Goal: Transaction & Acquisition: Purchase product/service

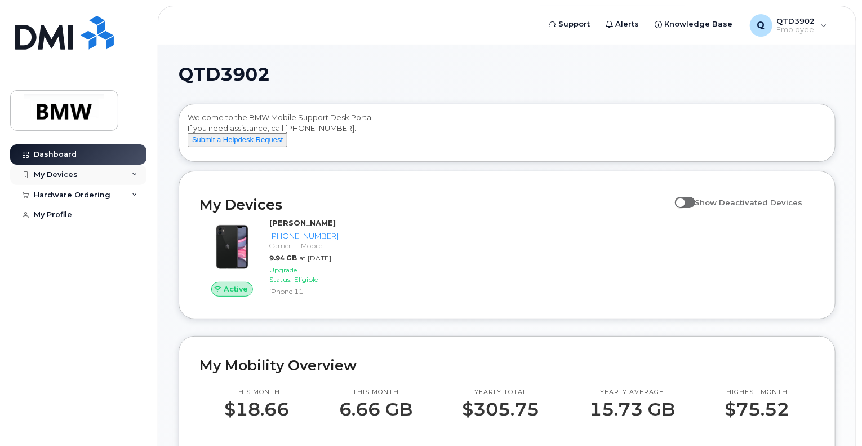
click at [75, 173] on div "My Devices" at bounding box center [56, 174] width 44 height 9
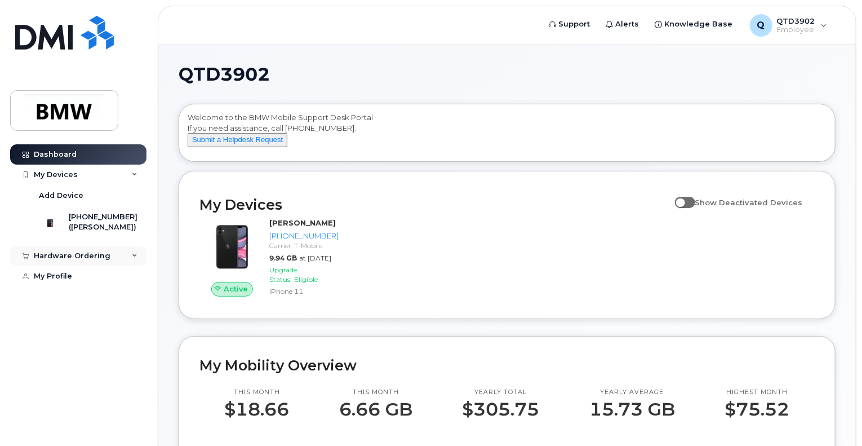
click at [87, 260] on div "Hardware Ordering" at bounding box center [72, 255] width 77 height 9
click at [82, 287] on link "My Orders" at bounding box center [88, 276] width 117 height 21
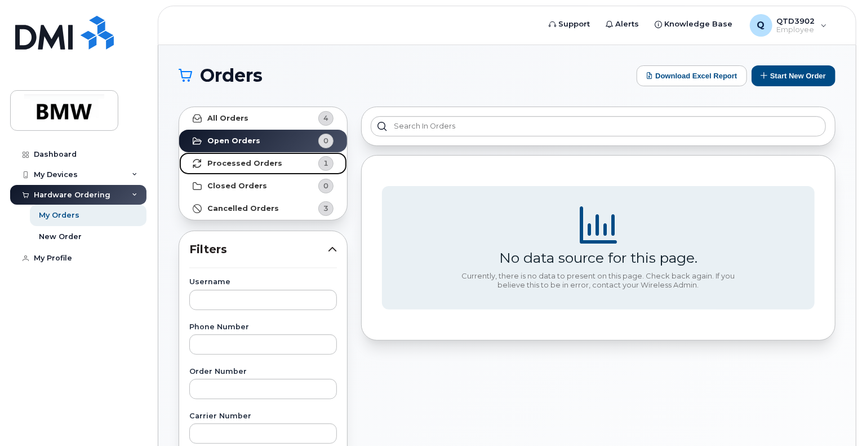
click at [259, 163] on strong "Processed Orders" at bounding box center [244, 163] width 75 height 9
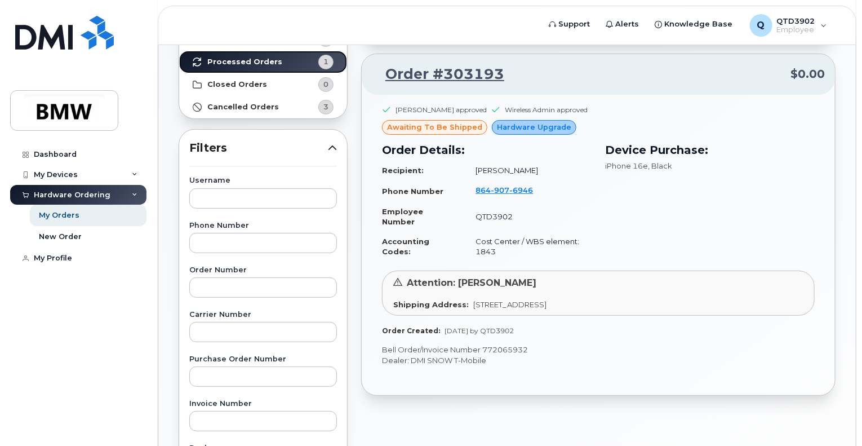
scroll to position [113, 0]
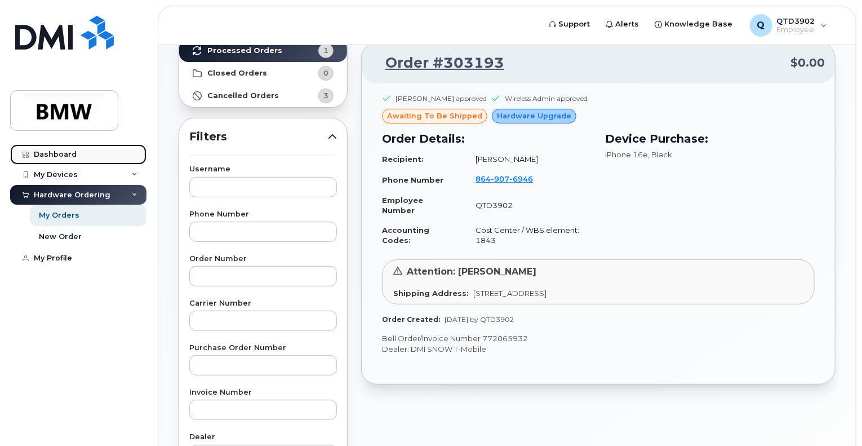
click at [48, 154] on div "Dashboard" at bounding box center [55, 154] width 43 height 9
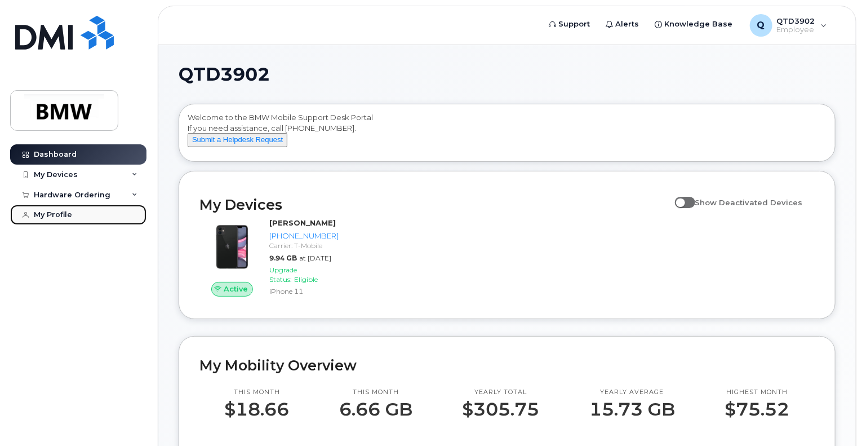
click at [41, 217] on div "My Profile" at bounding box center [53, 214] width 38 height 9
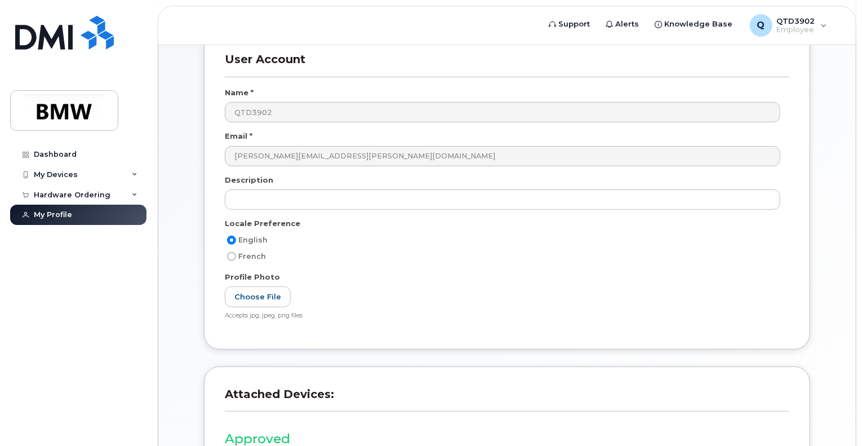
scroll to position [222, 0]
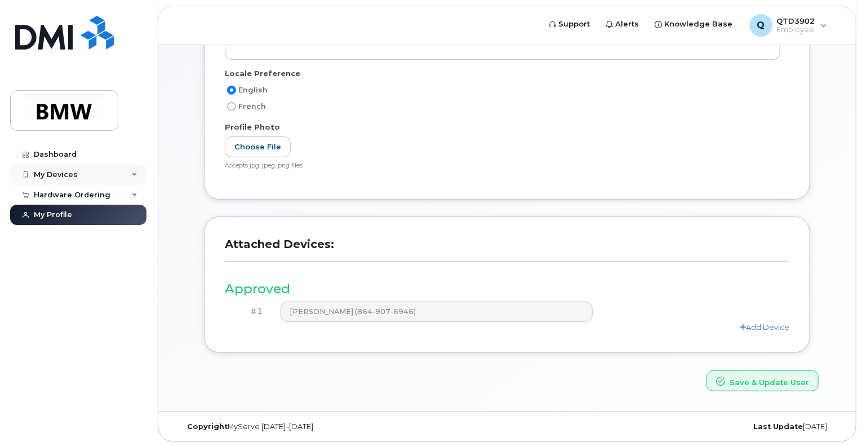
click at [50, 170] on div "My Devices" at bounding box center [56, 174] width 44 height 9
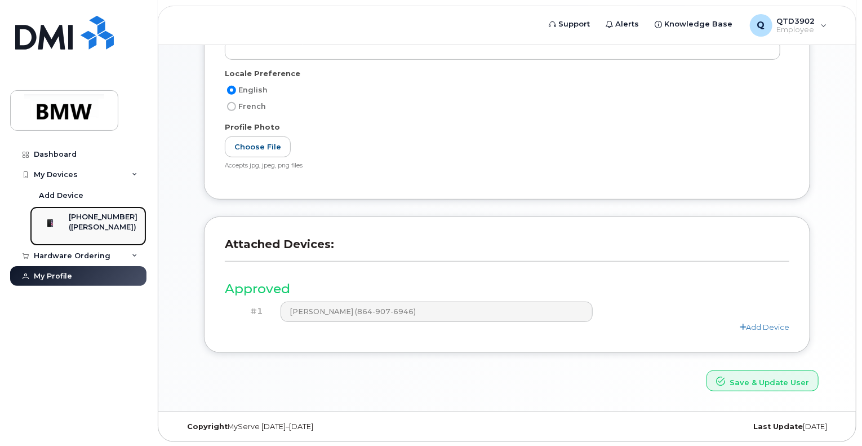
drag, startPoint x: 53, startPoint y: 226, endPoint x: 61, endPoint y: 226, distance: 8.5
click at [54, 227] on img at bounding box center [49, 222] width 11 height 11
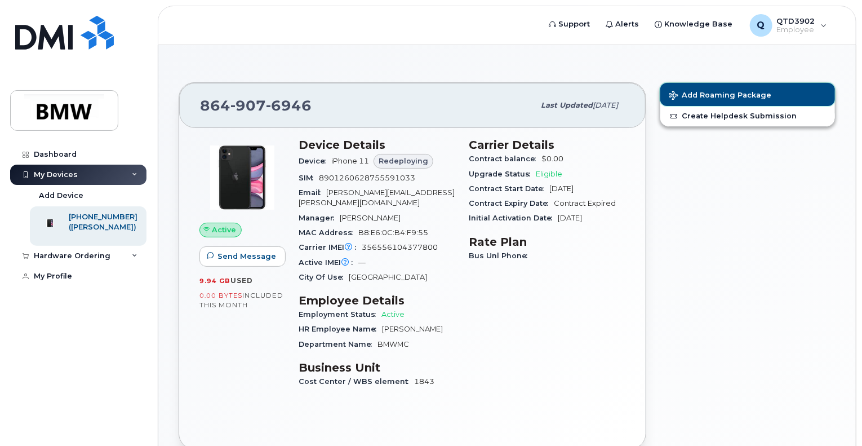
click at [750, 89] on button "Add Roaming Package" at bounding box center [747, 94] width 175 height 23
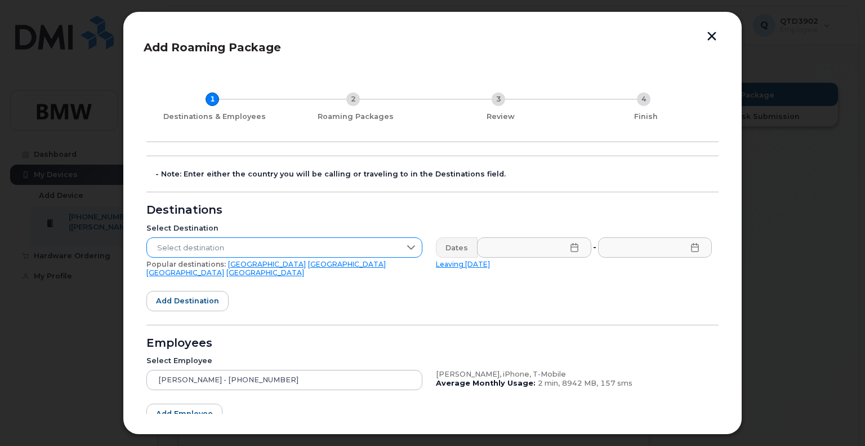
click at [412, 246] on icon at bounding box center [411, 247] width 8 height 5
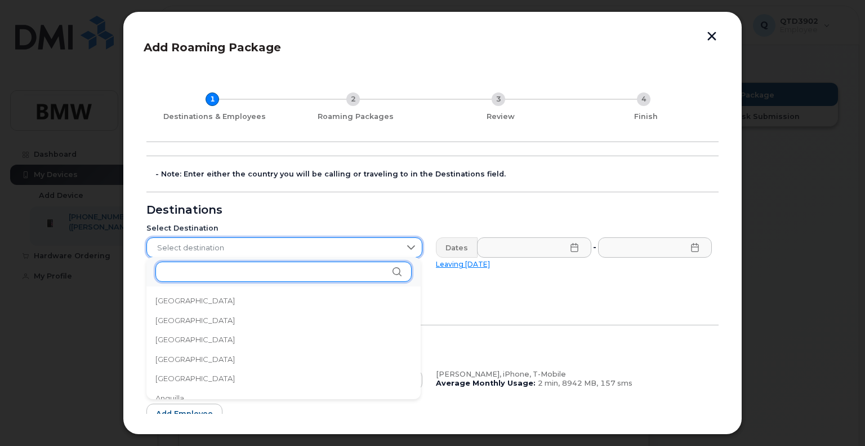
click at [360, 269] on input "text" at bounding box center [283, 271] width 256 height 20
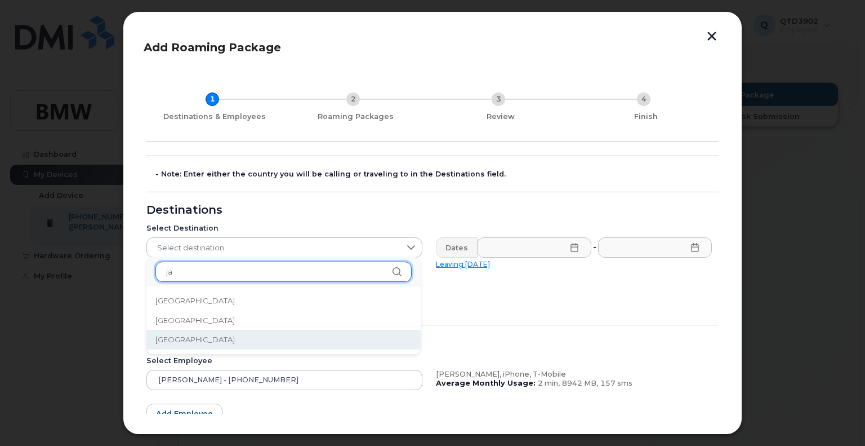
type input "ja"
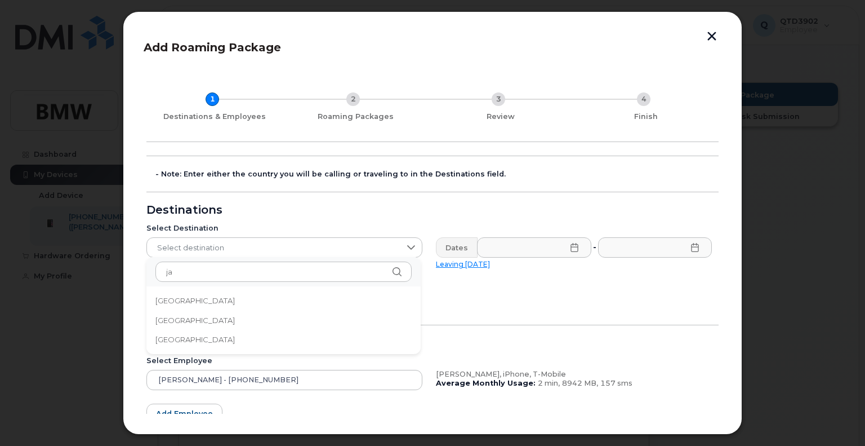
click at [261, 342] on li "Japan" at bounding box center [283, 339] width 274 height 20
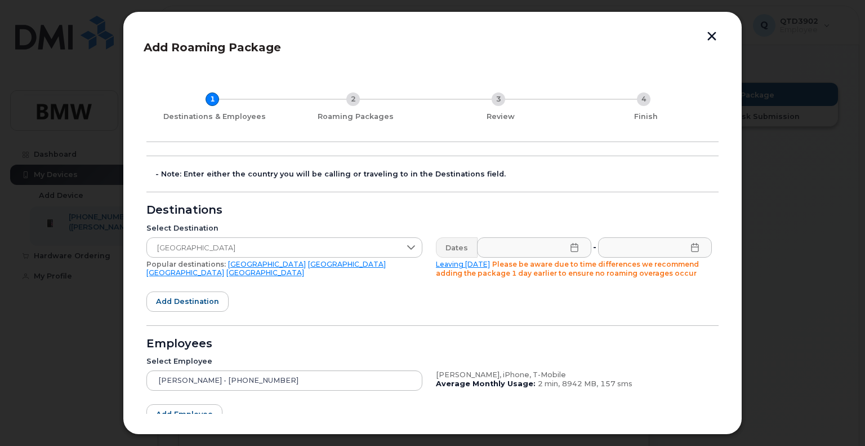
click at [570, 247] on icon at bounding box center [574, 247] width 9 height 9
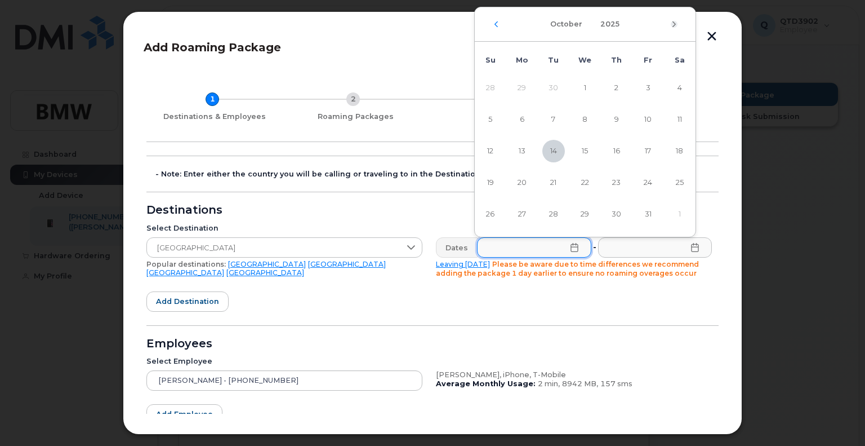
click at [676, 25] on icon "Next Month" at bounding box center [674, 24] width 7 height 9
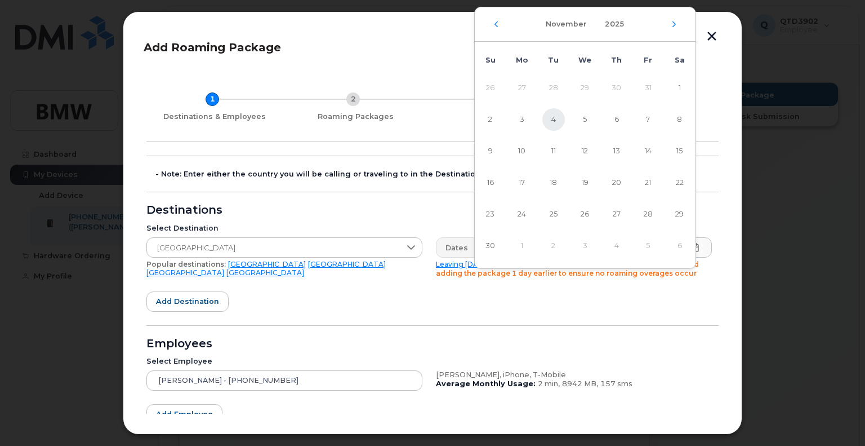
click at [558, 117] on span "4" at bounding box center [553, 119] width 23 height 23
type input "11/04/2025"
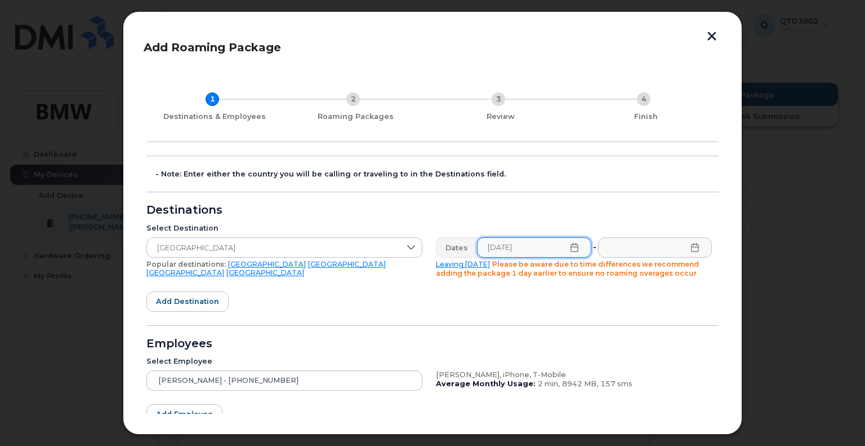
click at [693, 246] on icon at bounding box center [695, 247] width 9 height 9
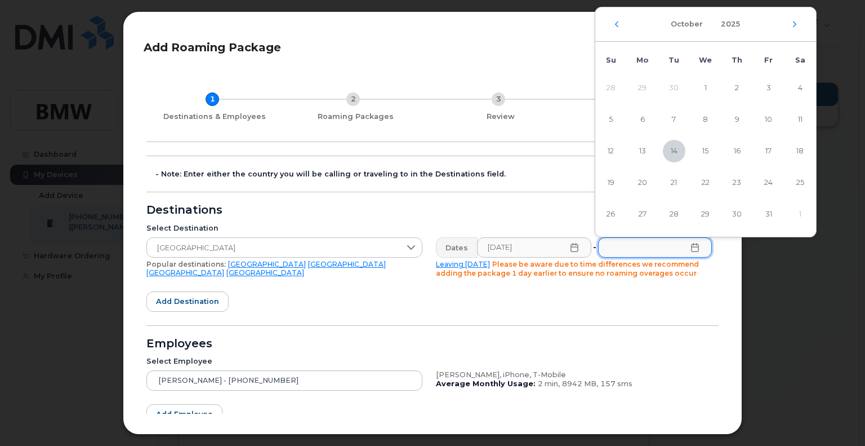
click at [791, 24] on icon "Next Month" at bounding box center [794, 24] width 7 height 9
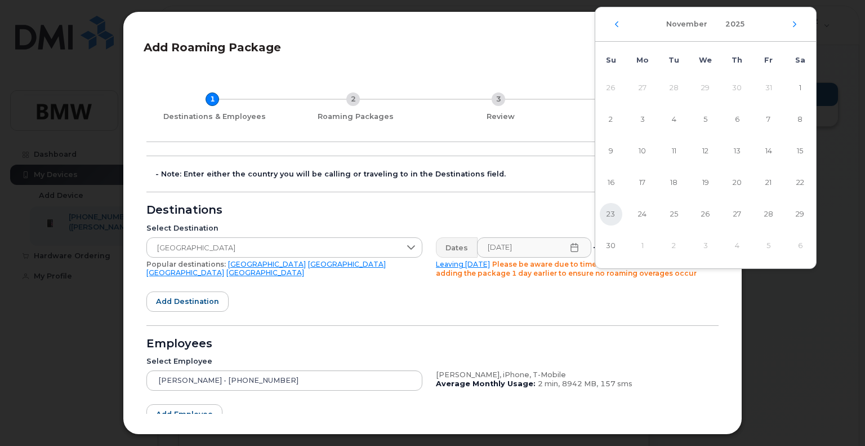
click at [604, 212] on span "23" at bounding box center [611, 214] width 23 height 23
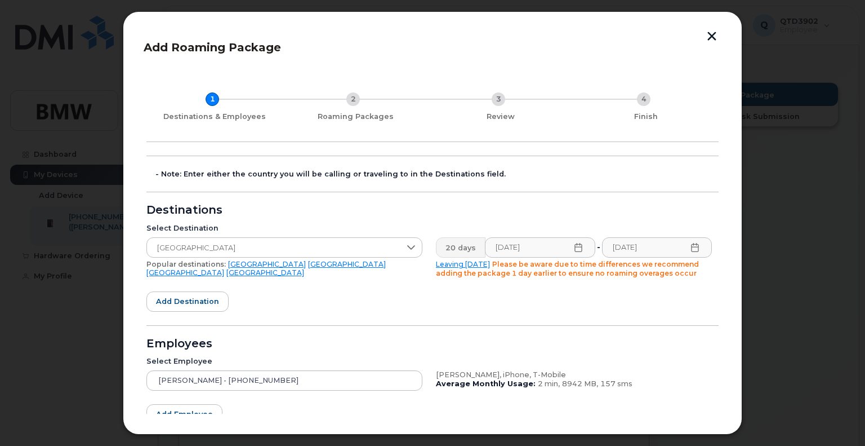
click at [694, 249] on icon at bounding box center [695, 247] width 9 height 9
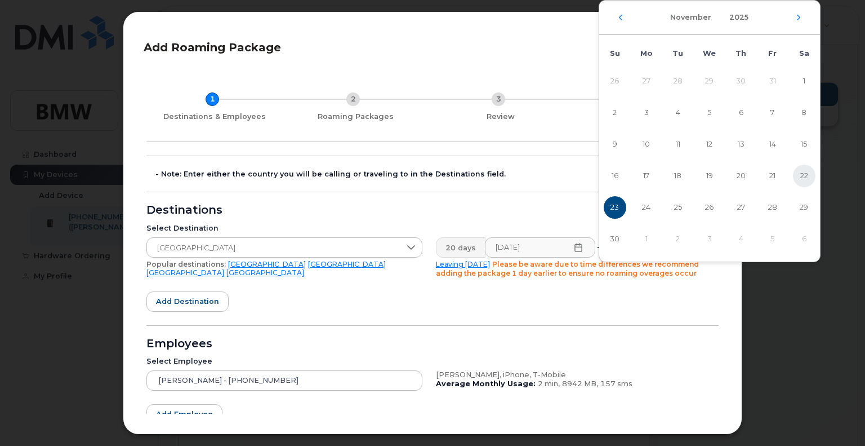
click at [803, 177] on span "22" at bounding box center [804, 175] width 23 height 23
type input "11/22/2025"
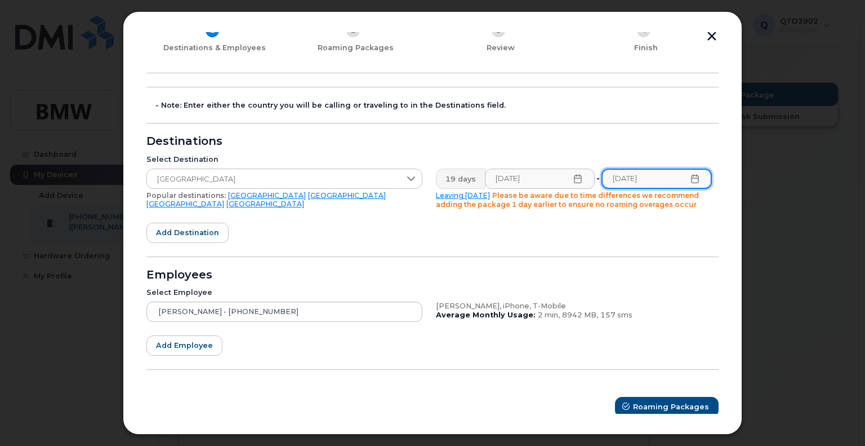
scroll to position [74, 0]
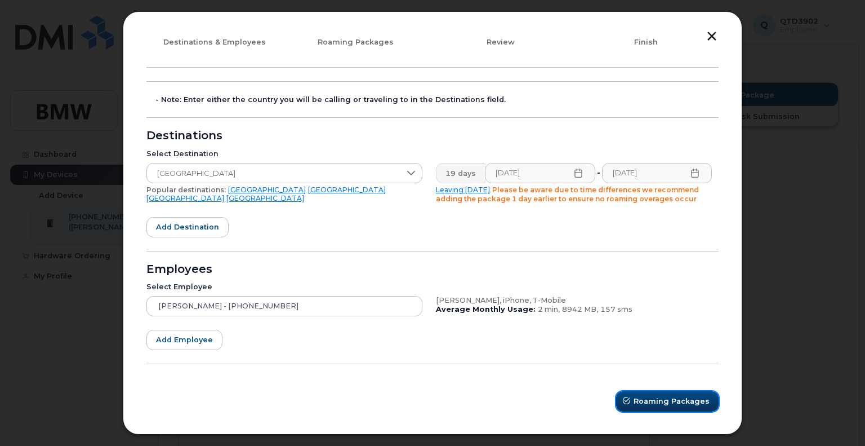
click at [662, 396] on span "Roaming Packages" at bounding box center [672, 400] width 76 height 11
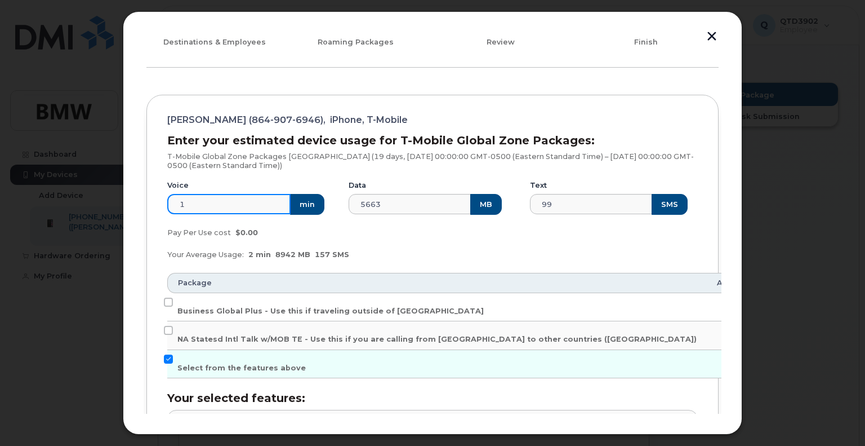
click at [186, 204] on input "1" at bounding box center [228, 204] width 123 height 20
type input "2"
type input "40"
click at [401, 241] on div "Pay Per Use cost $0.00" at bounding box center [433, 232] width 544 height 23
click at [166, 297] on input "Business Global Plus - Use this if traveling outside of North America" at bounding box center [168, 301] width 9 height 9
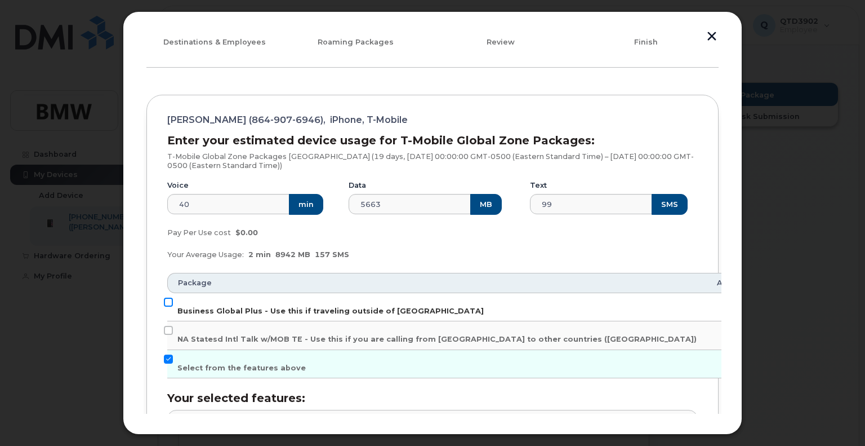
checkbox input "true"
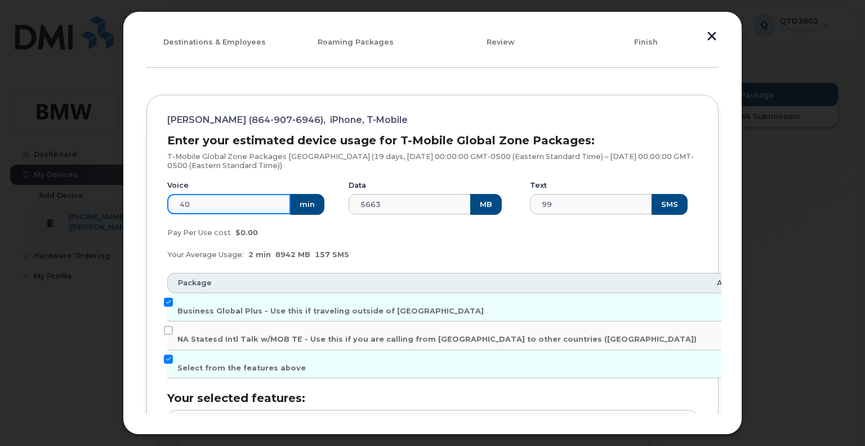
drag, startPoint x: 195, startPoint y: 201, endPoint x: 135, endPoint y: 201, distance: 60.8
click at [135, 201] on div "Add Roaming Package 1 Destinations & Employees 2 Roaming Packages 3 Review 4 Fi…" at bounding box center [433, 222] width 620 height 423
type input "10"
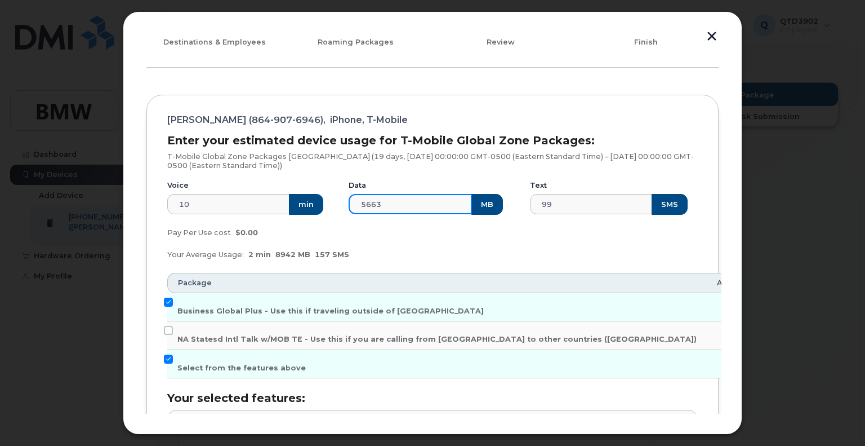
drag, startPoint x: 383, startPoint y: 202, endPoint x: 336, endPoint y: 200, distance: 47.3
click at [336, 200] on div "Voice 10 min Data 5663 MB Text 99 SMS" at bounding box center [433, 197] width 544 height 48
type input "9999"
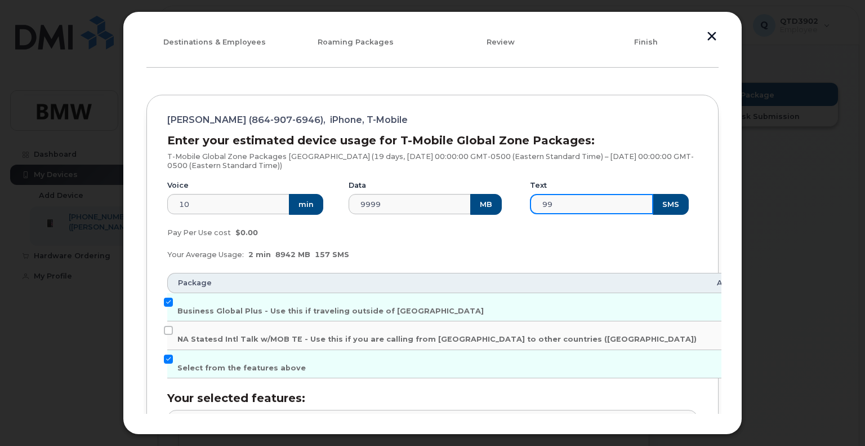
drag, startPoint x: 567, startPoint y: 203, endPoint x: 525, endPoint y: 203, distance: 42.2
click at [525, 203] on div "Text 99 SMS" at bounding box center [613, 197] width 181 height 48
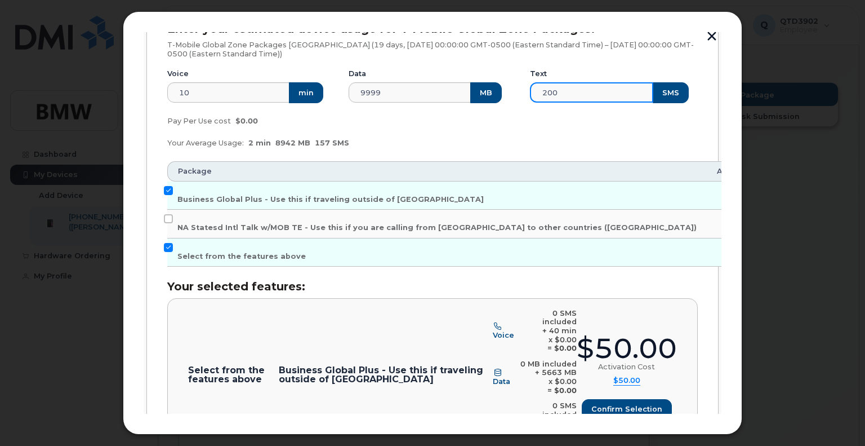
scroll to position [187, 0]
type input "200"
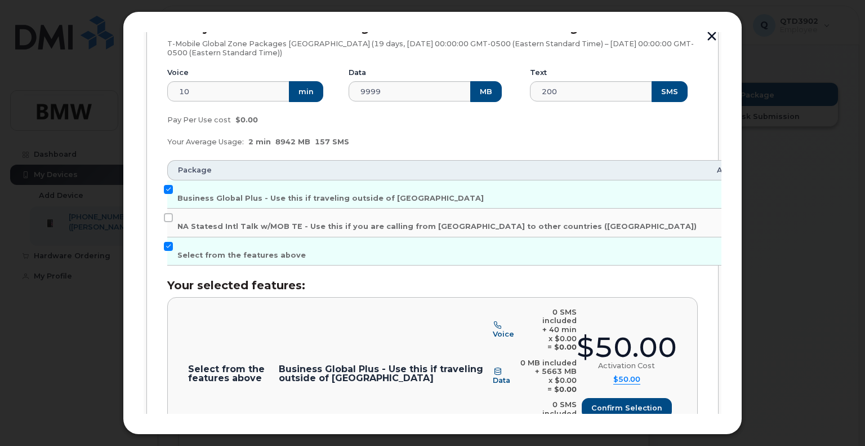
click at [523, 128] on div "Pay Per Use cost $0.00" at bounding box center [433, 120] width 544 height 23
click at [658, 398] on button "Confirm selection" at bounding box center [626, 408] width 89 height 20
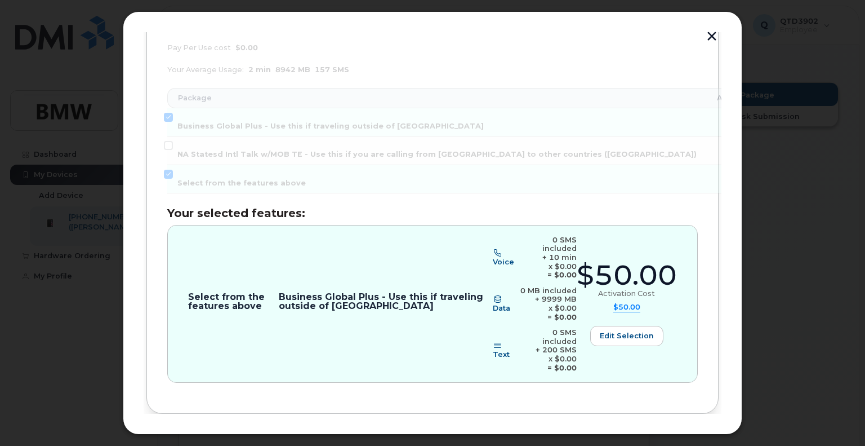
scroll to position [264, 0]
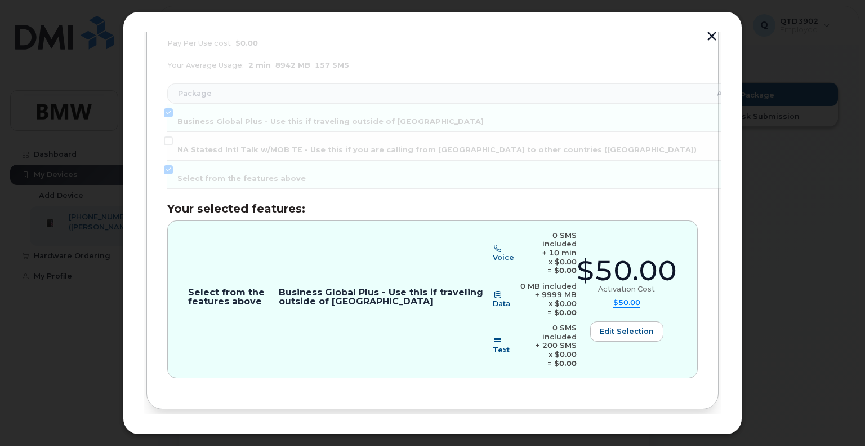
click at [694, 441] on span "Review" at bounding box center [687, 446] width 28 height 11
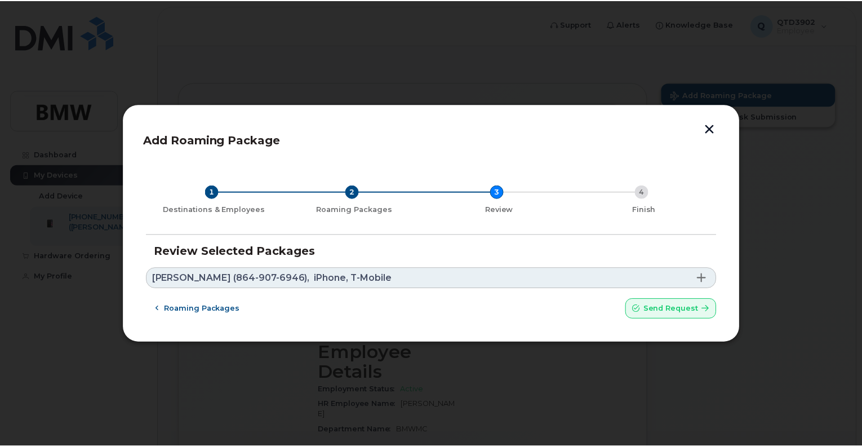
scroll to position [0, 0]
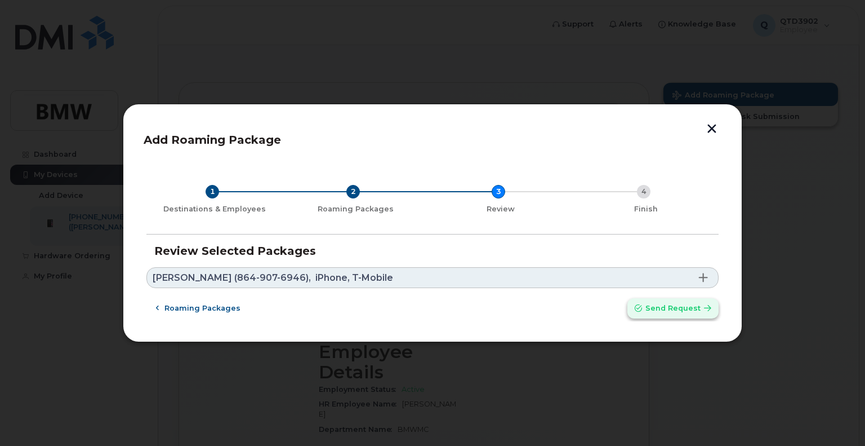
click at [683, 313] on span "Send request" at bounding box center [672, 307] width 55 height 11
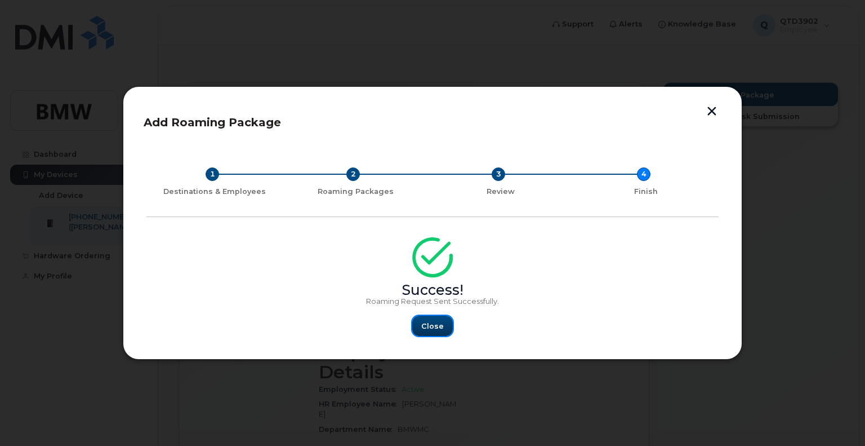
click at [442, 323] on span "Close" at bounding box center [432, 325] width 23 height 11
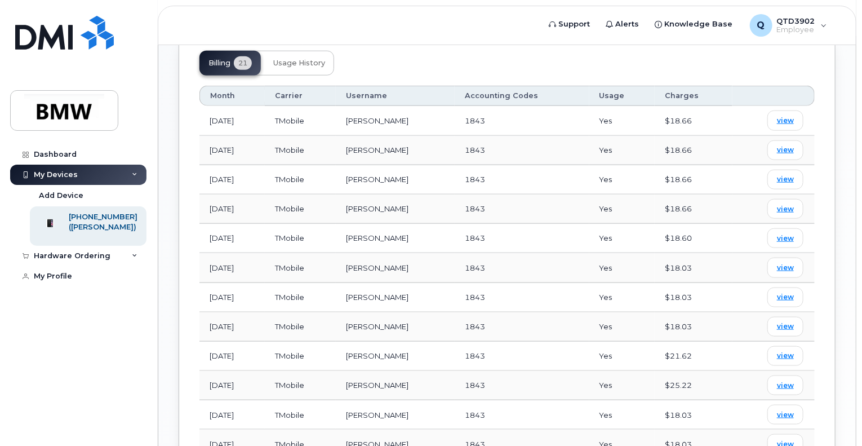
scroll to position [563, 0]
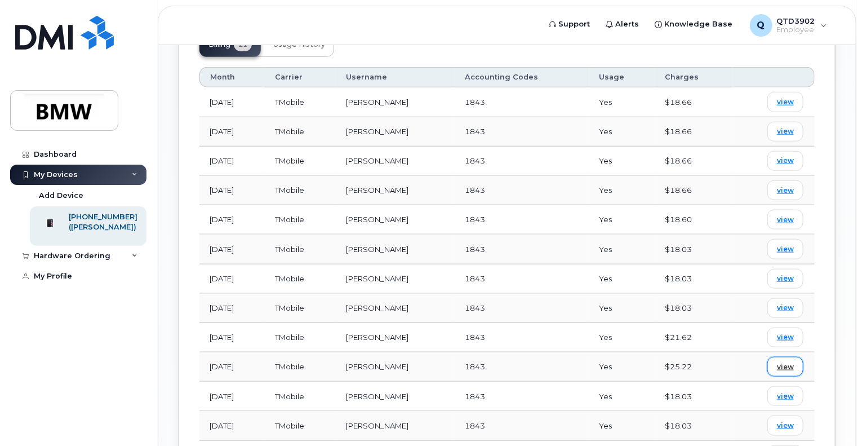
click at [783, 362] on span "view" at bounding box center [785, 367] width 17 height 10
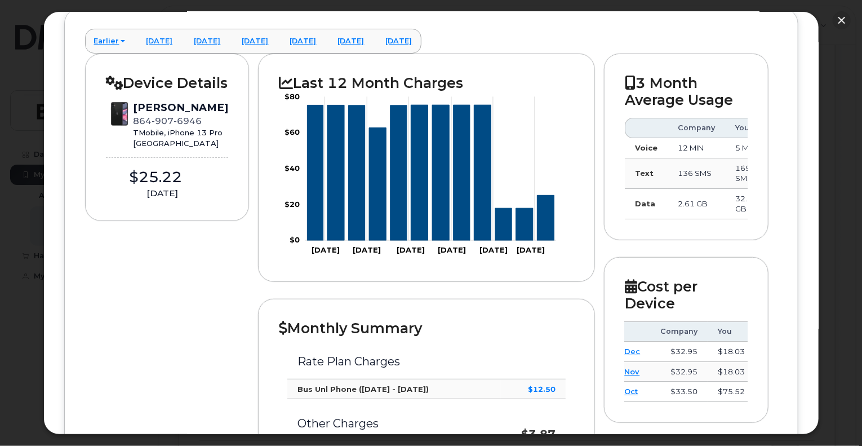
scroll to position [0, 16]
drag, startPoint x: 685, startPoint y: 417, endPoint x: 641, endPoint y: 412, distance: 44.2
click at [641, 412] on div "Cost per Device Company You Dec $32.95 $18.03 Nov $32.95 $18.03 Oct $33.50 $75.…" at bounding box center [686, 340] width 164 height 166
click at [841, 20] on button "button" at bounding box center [841, 20] width 18 height 18
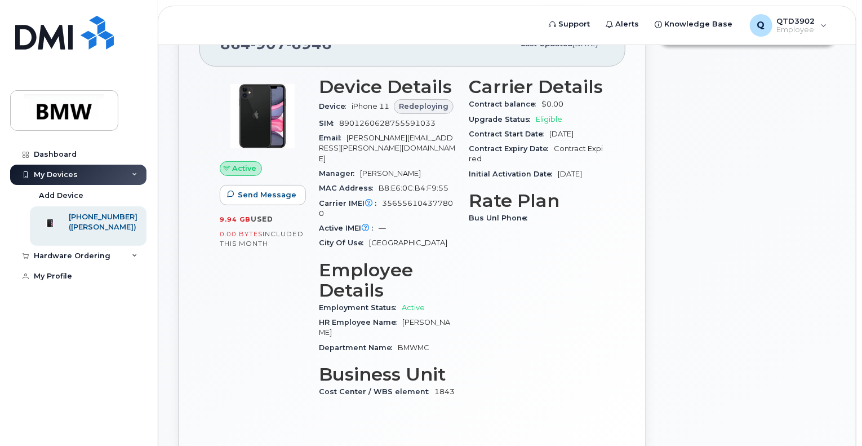
scroll to position [0, 0]
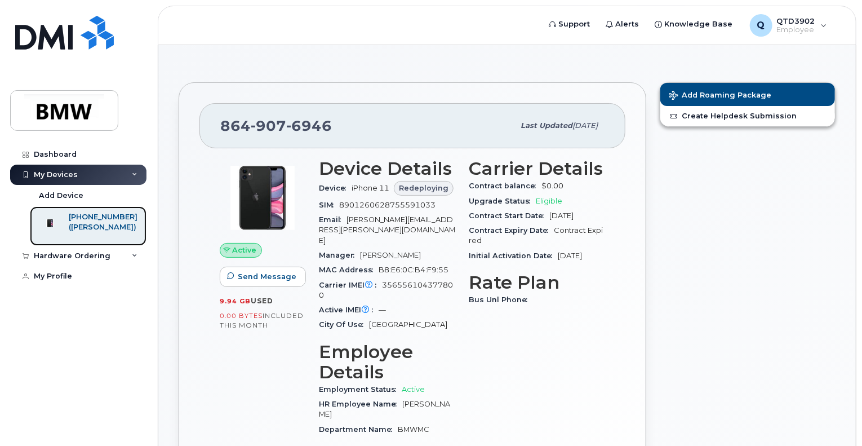
click at [106, 227] on div "([PERSON_NAME])" at bounding box center [103, 227] width 69 height 10
